Goal: Information Seeking & Learning: Learn about a topic

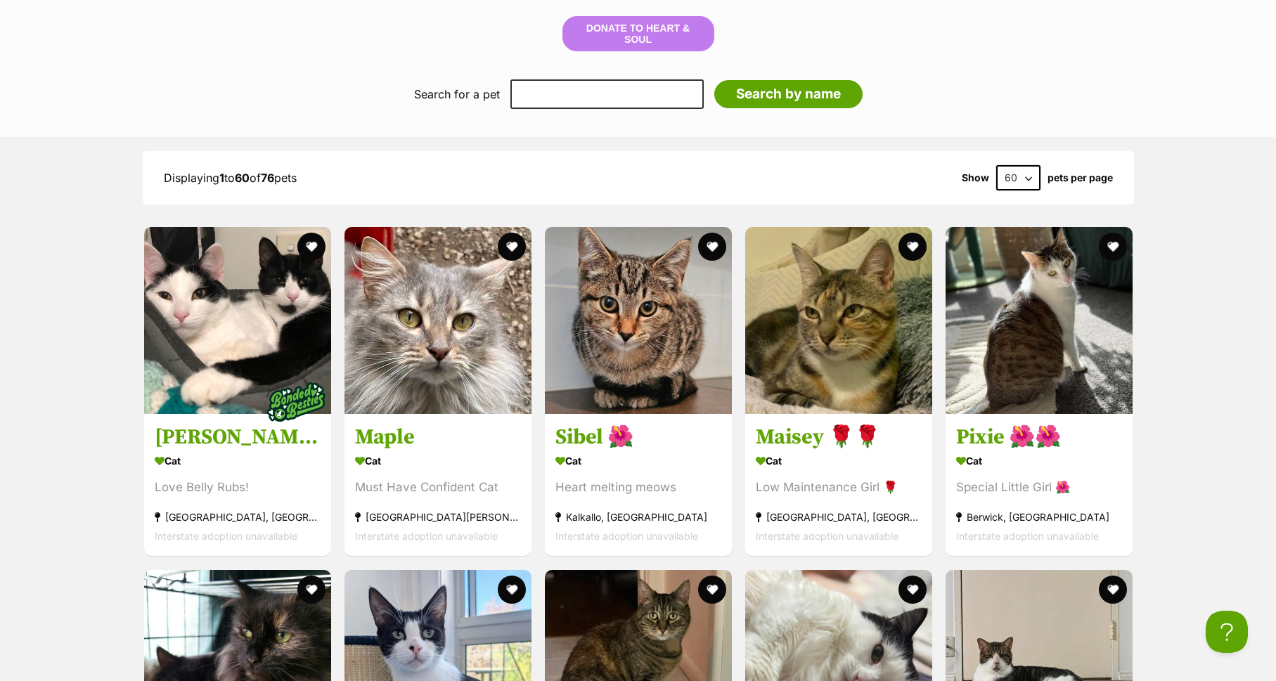
scroll to position [1937, 0]
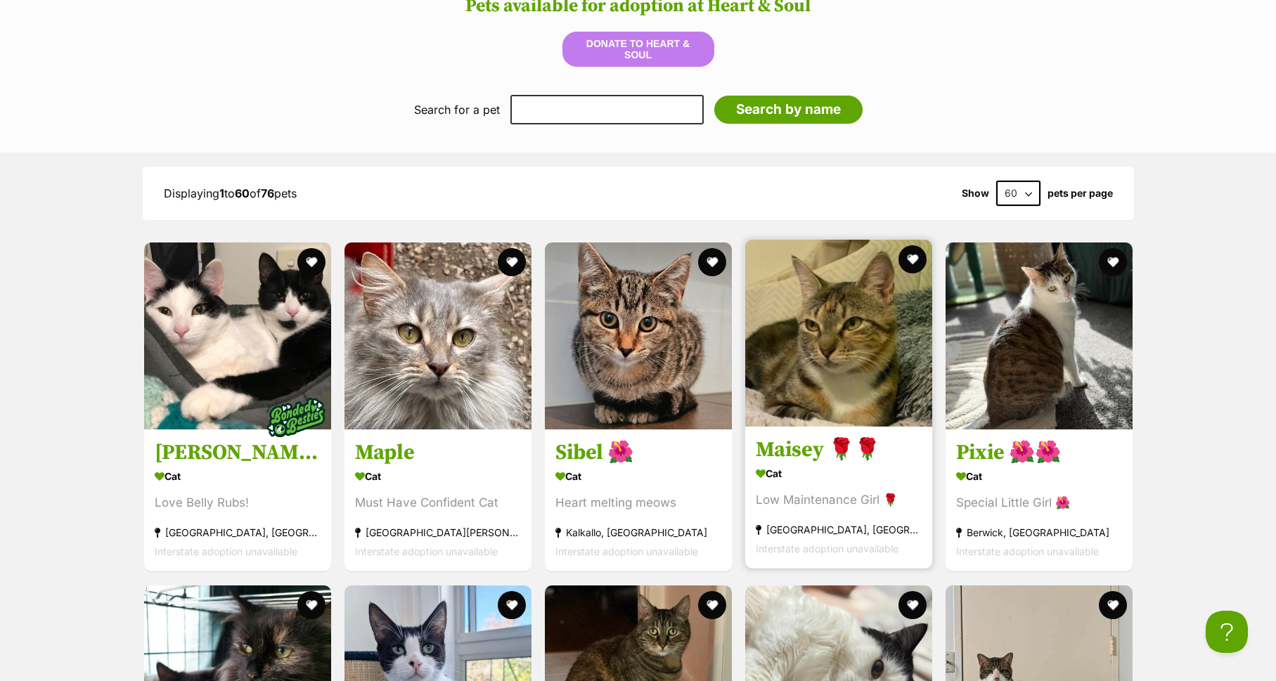
click at [779, 437] on h3 "Maisey 🌹🌹" at bounding box center [839, 450] width 166 height 27
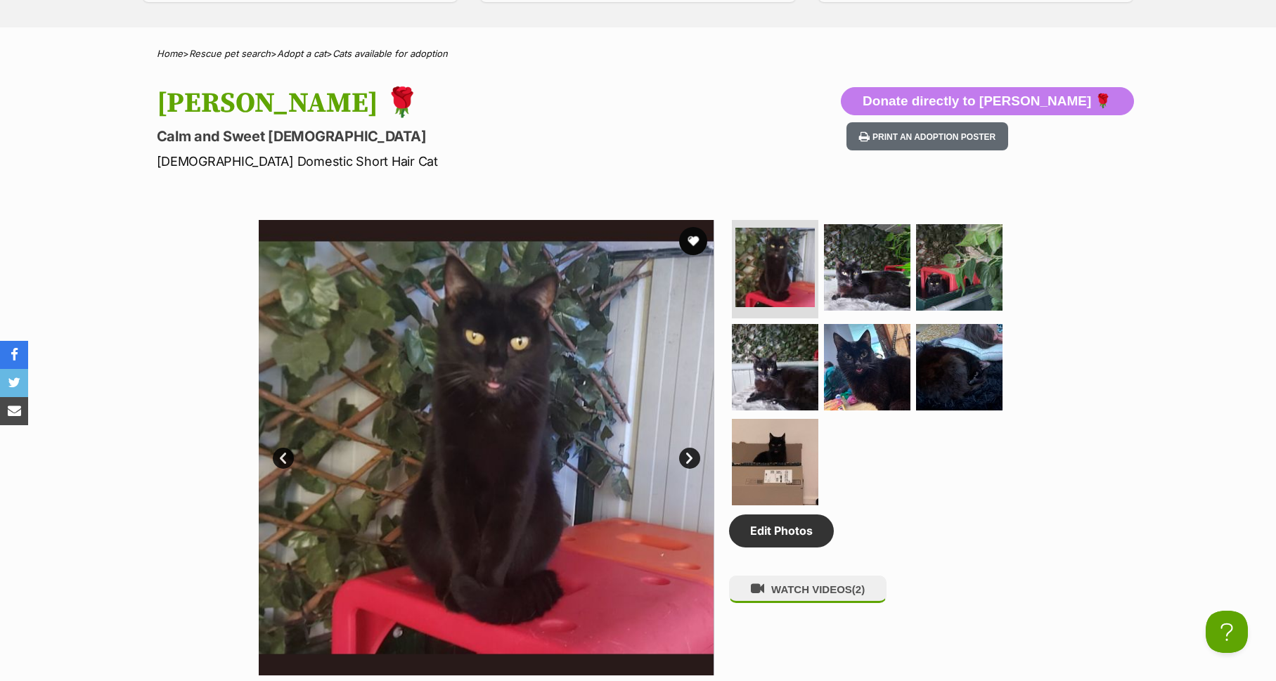
scroll to position [505, 0]
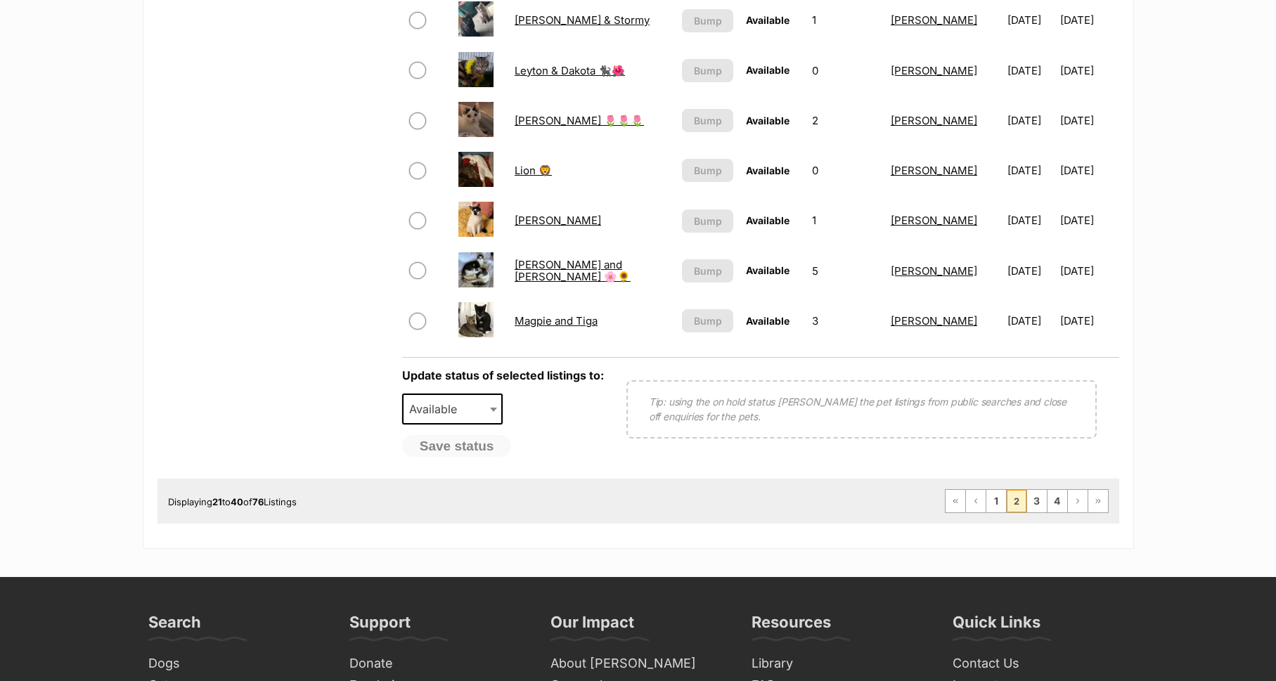
scroll to position [1046, 0]
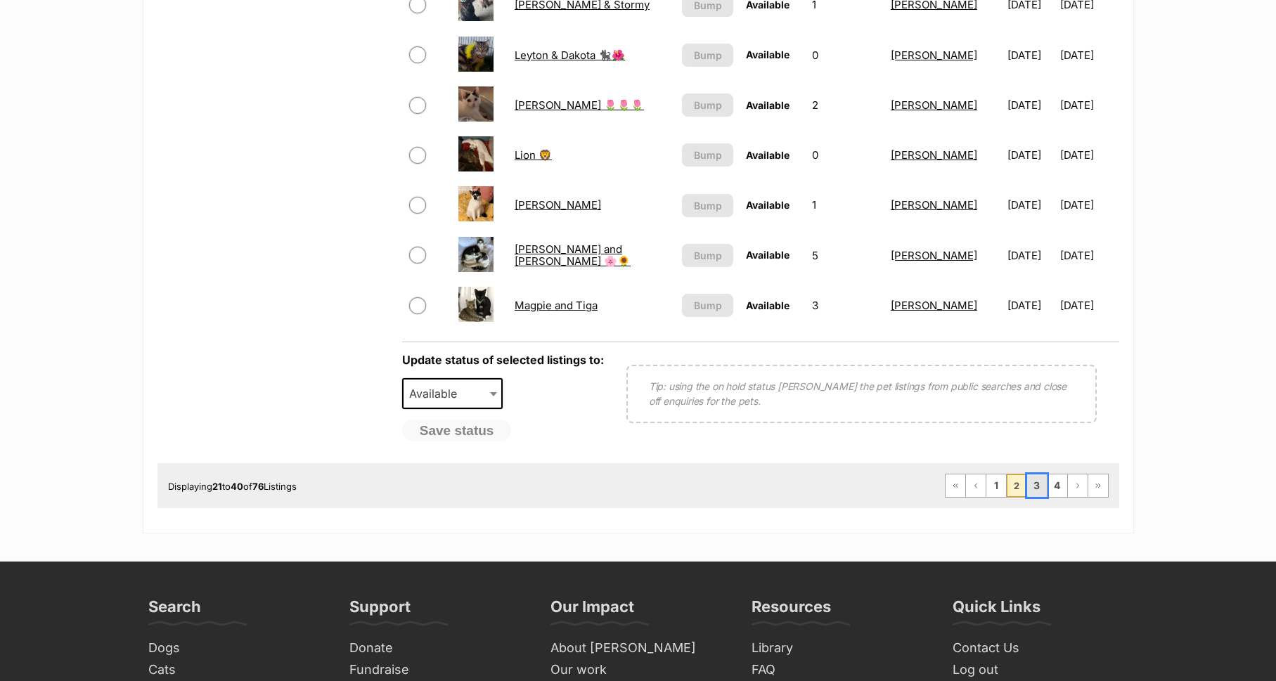
click at [1037, 486] on link "3" at bounding box center [1037, 485] width 20 height 22
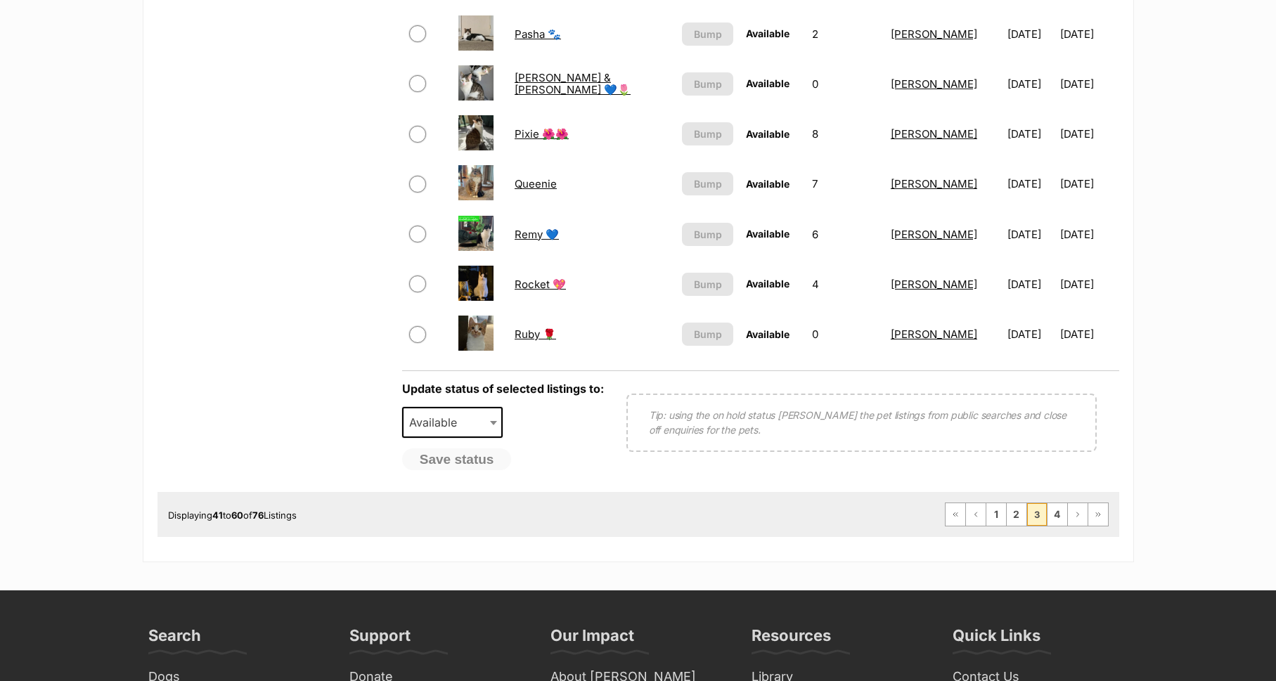
scroll to position [1172, 0]
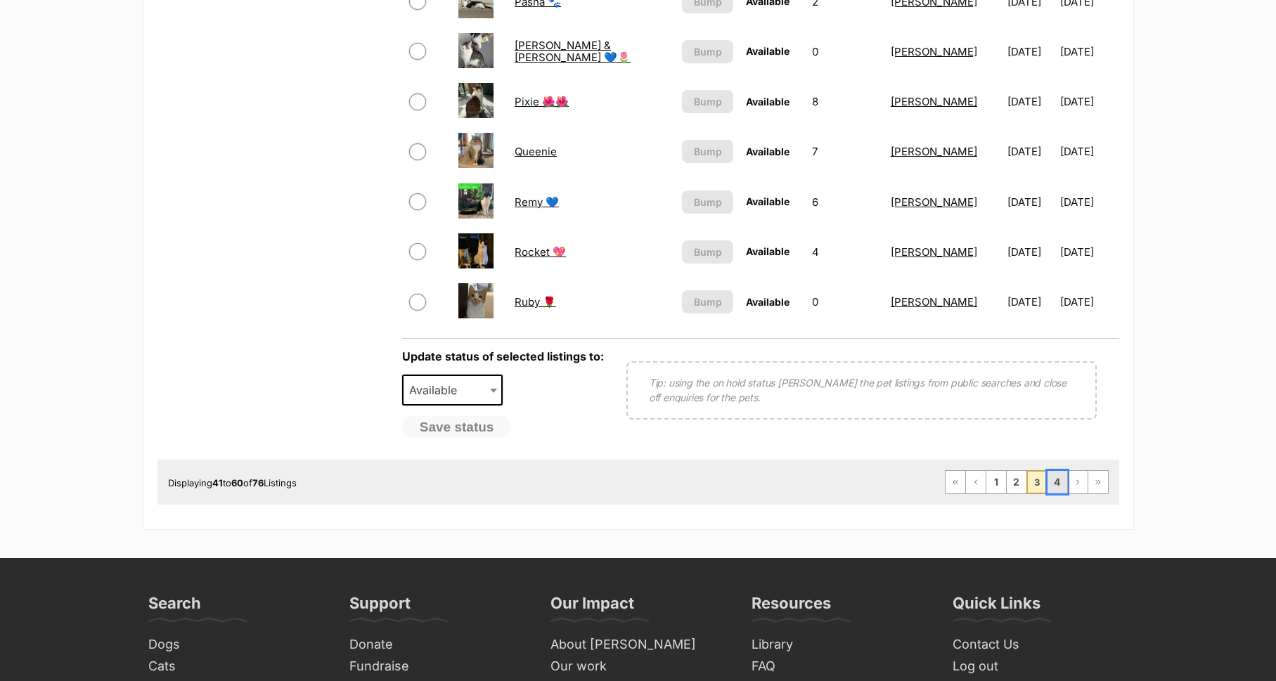
click at [1056, 482] on link "4" at bounding box center [1057, 482] width 20 height 22
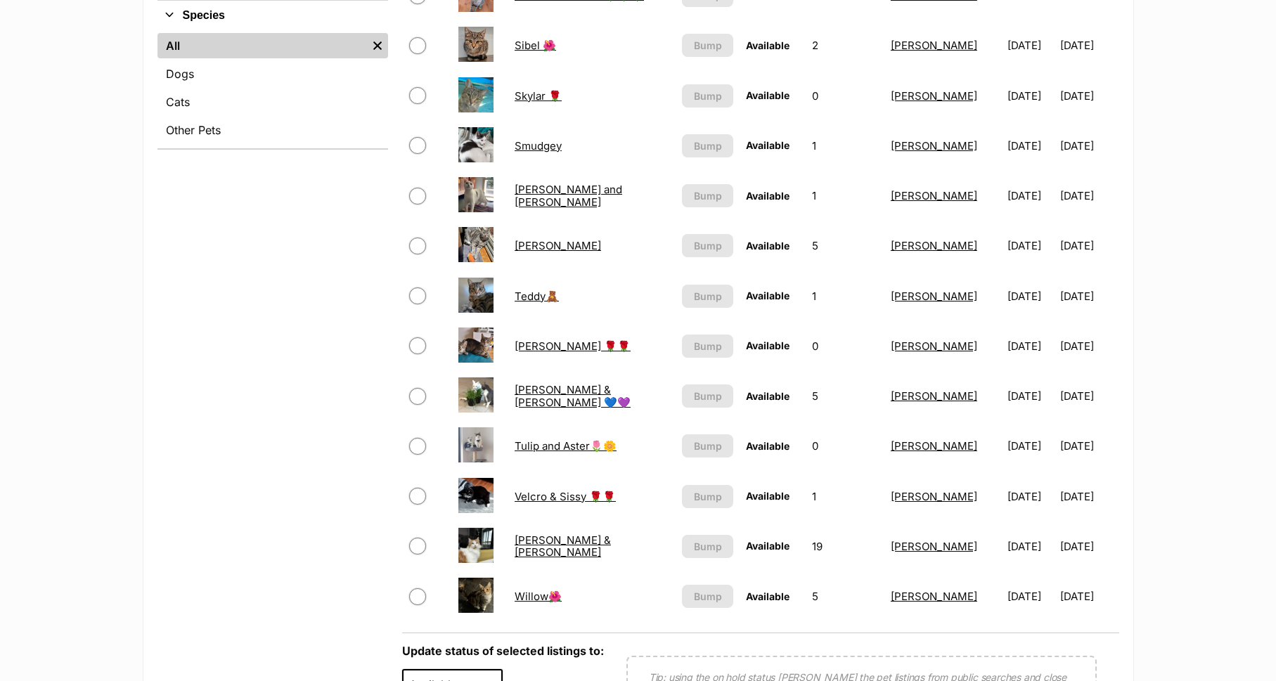
scroll to position [673, 0]
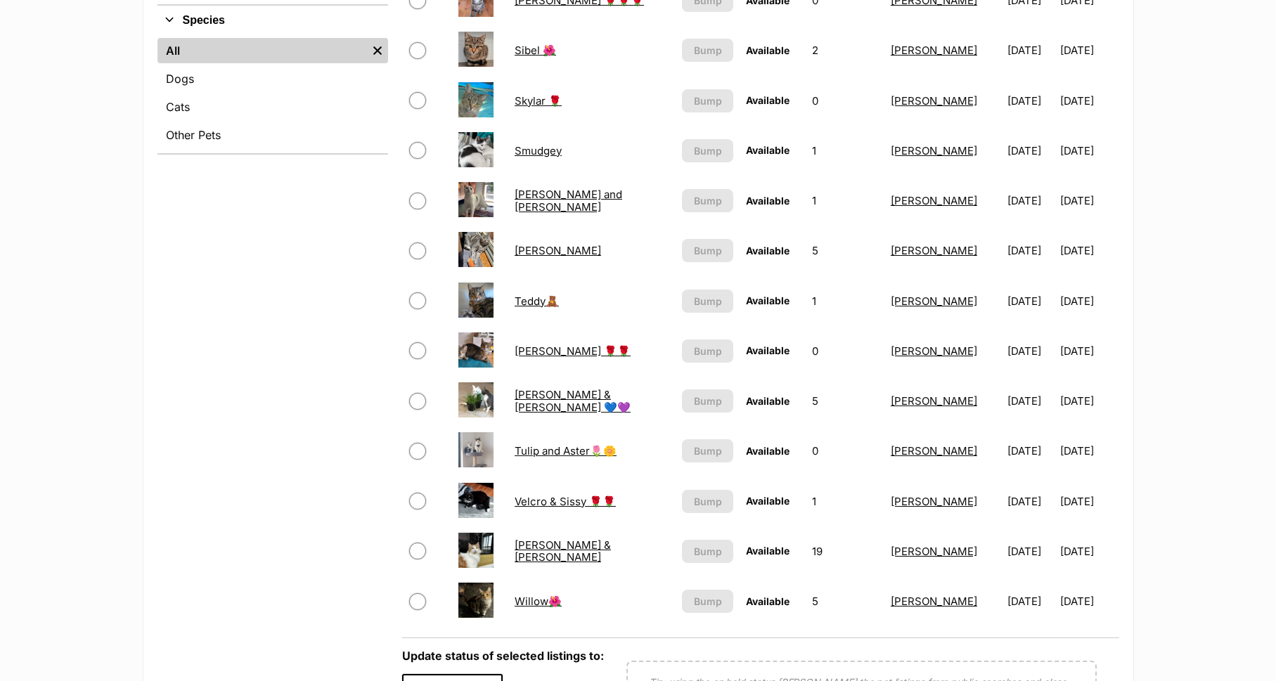
click at [526, 299] on link "Teddy🧸" at bounding box center [536, 300] width 44 height 13
click at [533, 251] on link "Sylvia" at bounding box center [557, 250] width 86 height 13
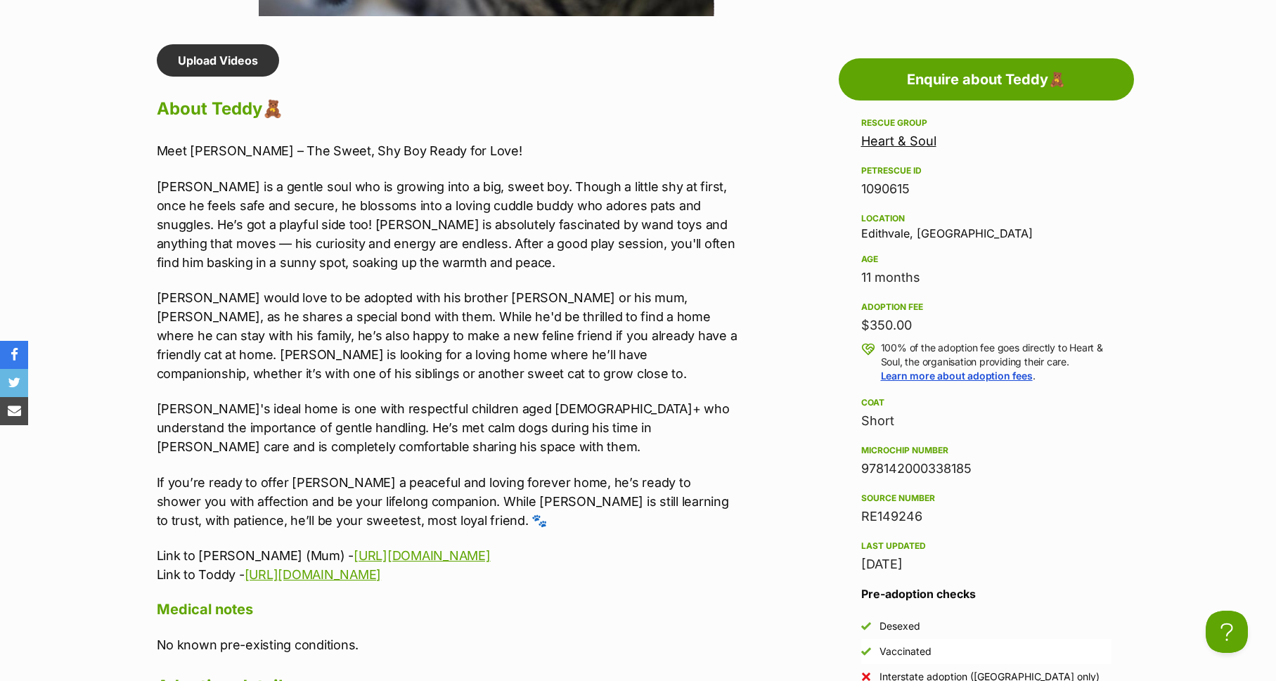
scroll to position [1172, 0]
